Goal: Check status: Check status

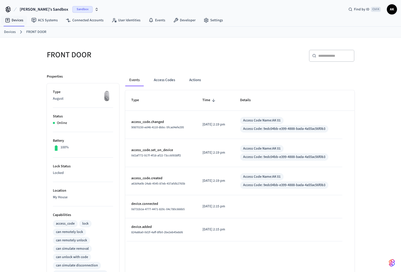
click at [12, 22] on link "Devices" at bounding box center [14, 20] width 26 height 9
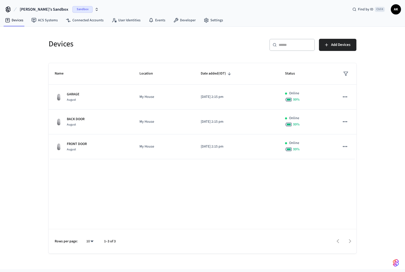
click at [69, 92] on p "GARAGE" at bounding box center [73, 94] width 13 height 5
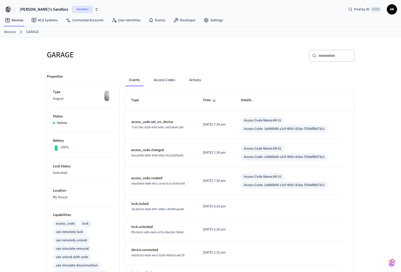
click at [166, 81] on button "Access Codes" at bounding box center [164, 80] width 29 height 12
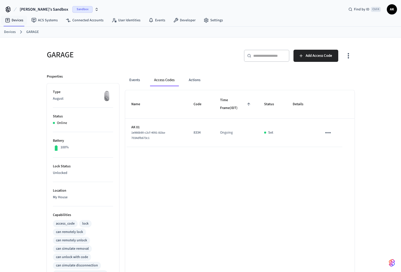
click at [12, 20] on link "Devices" at bounding box center [14, 20] width 26 height 9
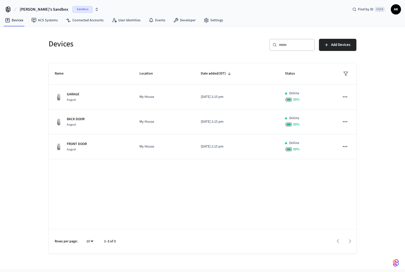
click at [80, 147] on div "August" at bounding box center [77, 149] width 20 height 5
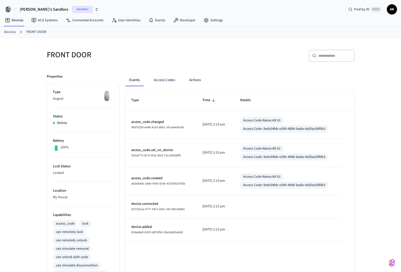
click at [80, 147] on div "100%" at bounding box center [83, 148] width 60 height 7
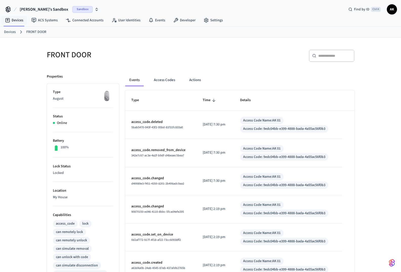
click at [13, 18] on link "Devices" at bounding box center [14, 20] width 26 height 9
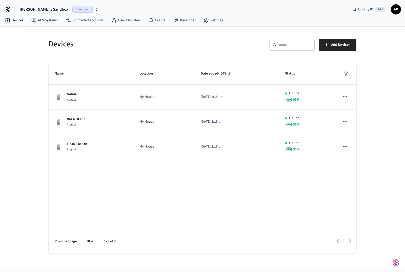
click at [76, 144] on p "FRONT DOOR" at bounding box center [77, 143] width 20 height 5
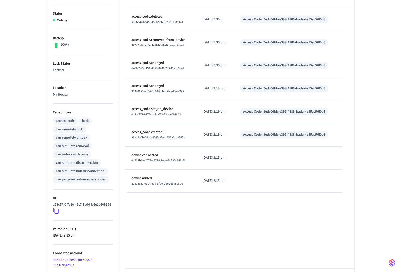
scroll to position [52, 0]
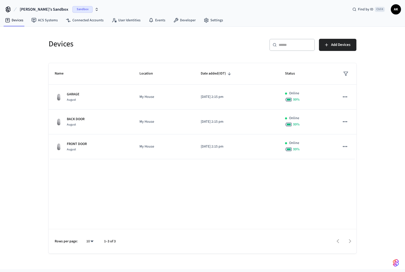
click at [70, 97] on p "GARAGE" at bounding box center [73, 94] width 13 height 5
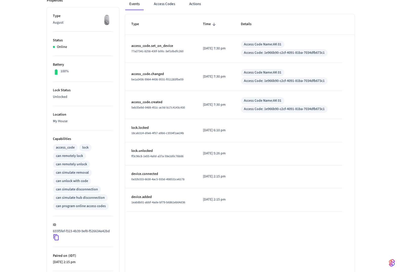
scroll to position [25, 0]
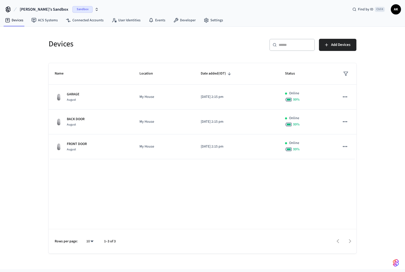
click at [77, 97] on div "August" at bounding box center [73, 99] width 13 height 5
click at [82, 95] on div "GARAGE August" at bounding box center [91, 97] width 73 height 11
click at [92, 145] on div "FRONT DOOR August" at bounding box center [91, 146] width 73 height 11
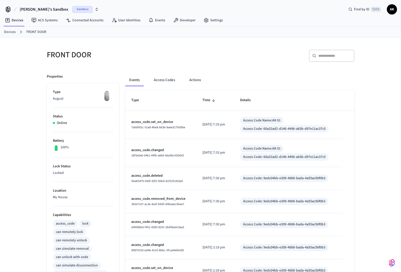
click at [168, 80] on button "Access Codes" at bounding box center [164, 80] width 29 height 12
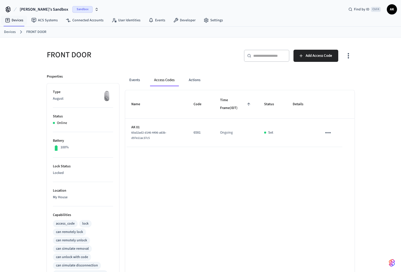
click at [16, 22] on link "Devices" at bounding box center [14, 20] width 26 height 9
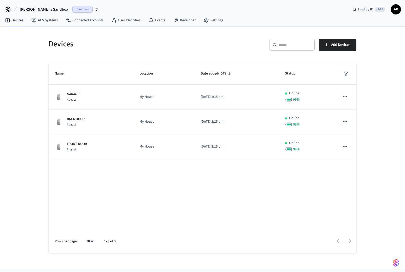
click at [93, 95] on div "GARAGE August" at bounding box center [91, 97] width 73 height 11
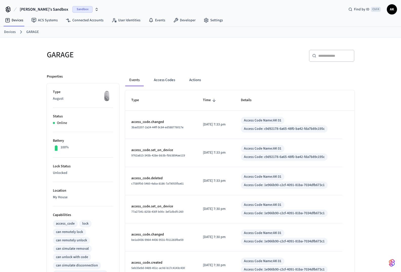
click at [153, 78] on button "Access Codes" at bounding box center [164, 80] width 29 height 12
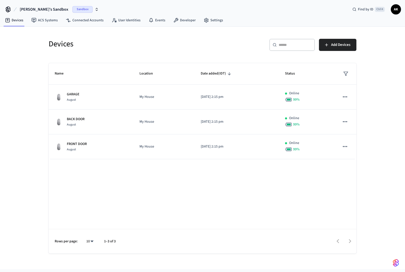
click at [80, 148] on div "August" at bounding box center [77, 149] width 20 height 5
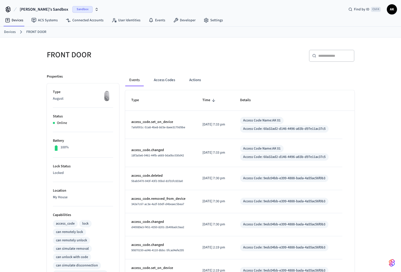
click at [159, 75] on button "Access Codes" at bounding box center [164, 80] width 29 height 12
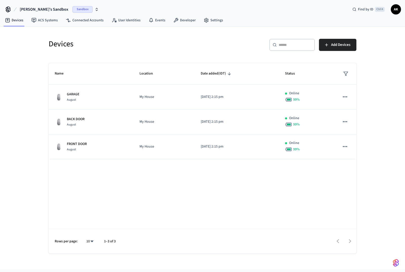
click at [75, 95] on p "GARAGE" at bounding box center [73, 94] width 13 height 5
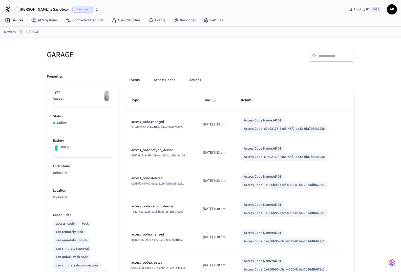
click at [162, 79] on button "Access Codes" at bounding box center [164, 80] width 29 height 12
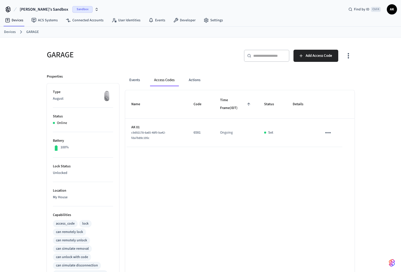
click at [194, 75] on button "Actions" at bounding box center [195, 80] width 20 height 12
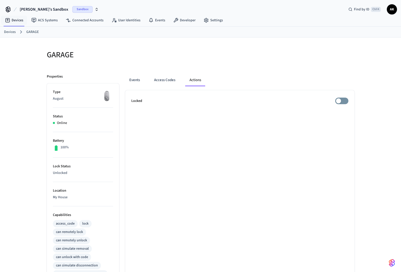
click at [14, 19] on link "Devices" at bounding box center [14, 20] width 26 height 9
